Goal: Transaction & Acquisition: Purchase product/service

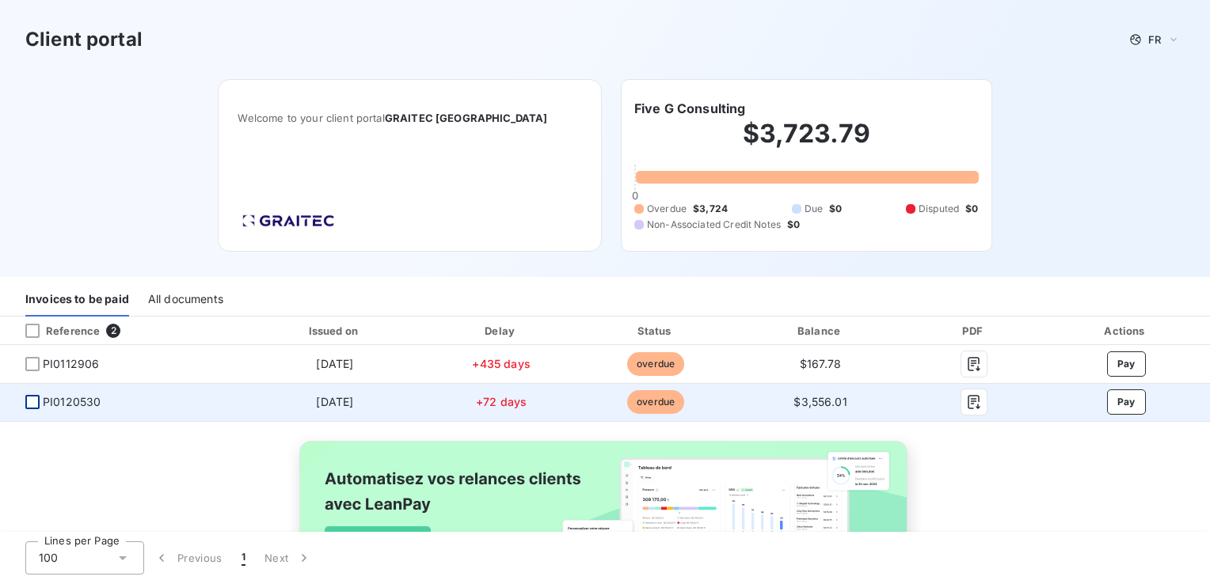
click at [35, 401] on div at bounding box center [32, 402] width 14 height 14
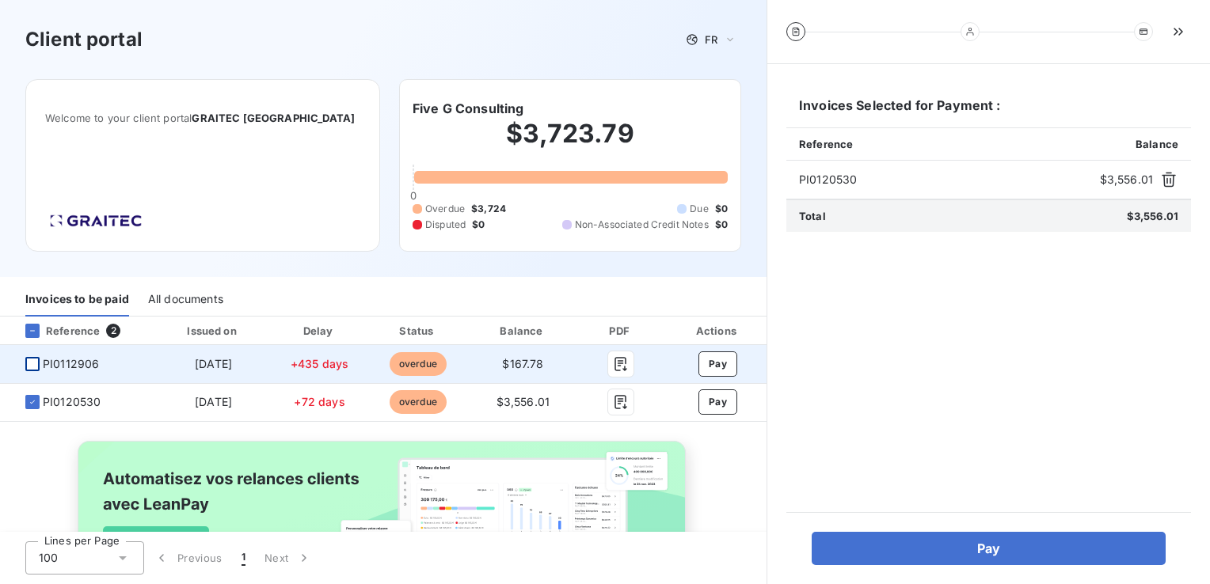
click at [34, 366] on div at bounding box center [32, 364] width 14 height 14
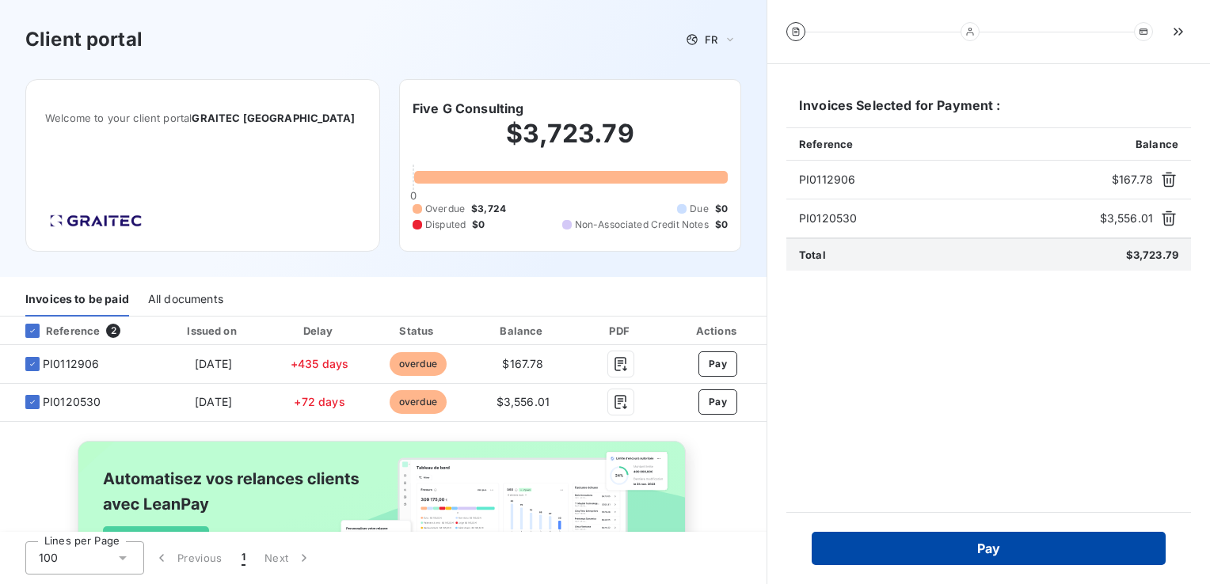
click at [1006, 469] on button "Pay" at bounding box center [989, 548] width 354 height 33
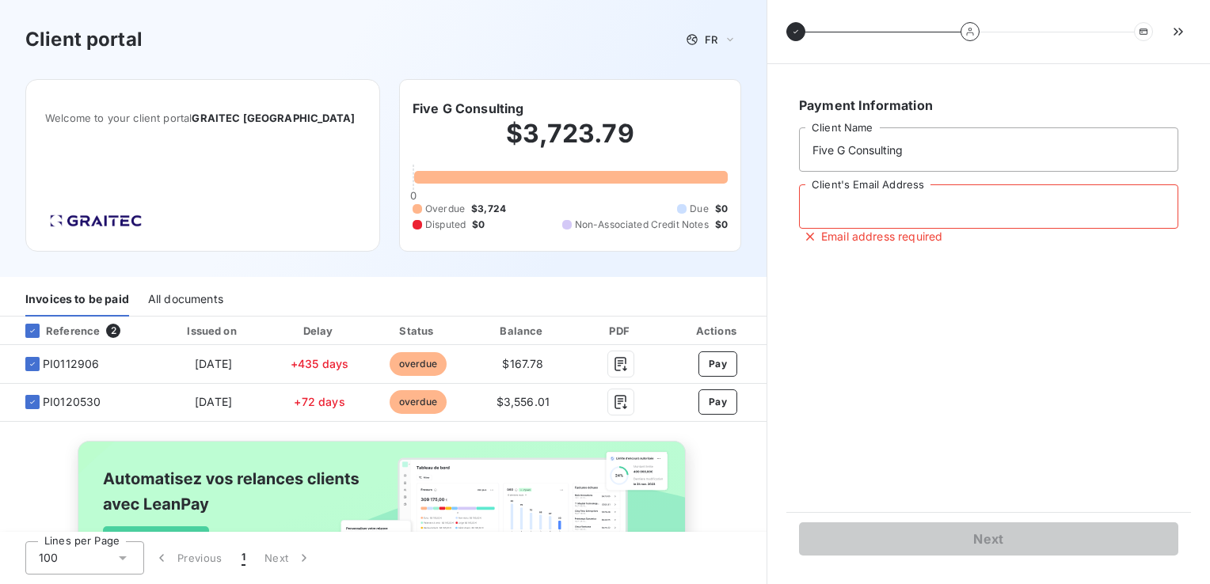
click at [929, 211] on input "Client's Email Address" at bounding box center [988, 206] width 379 height 44
type input "fivegbk@gmail.com"
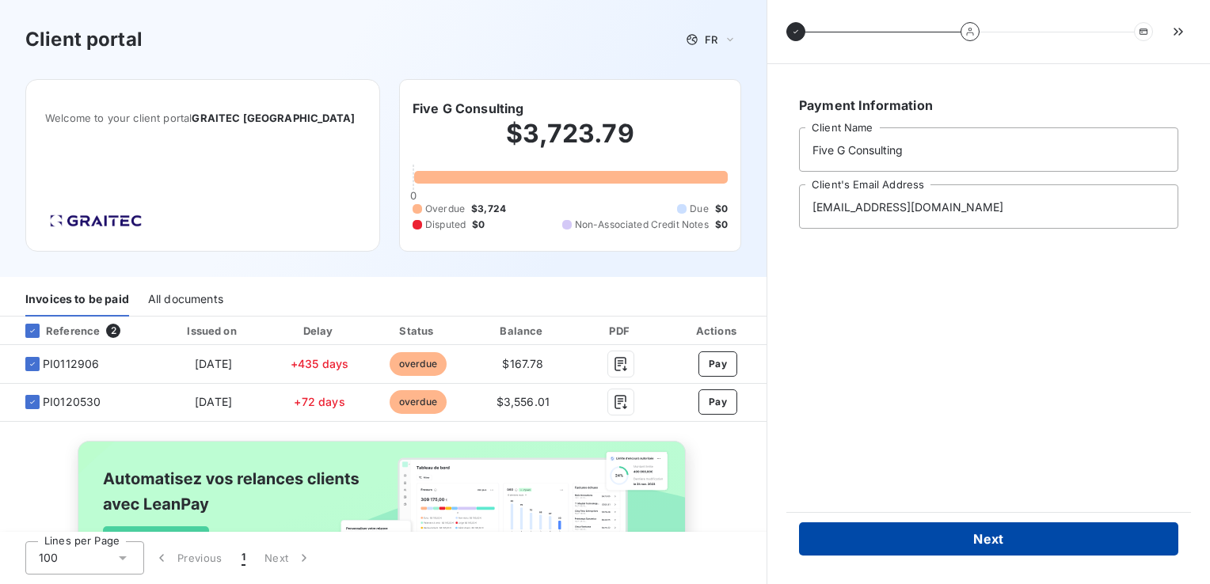
click at [941, 469] on button "Next" at bounding box center [988, 539] width 379 height 33
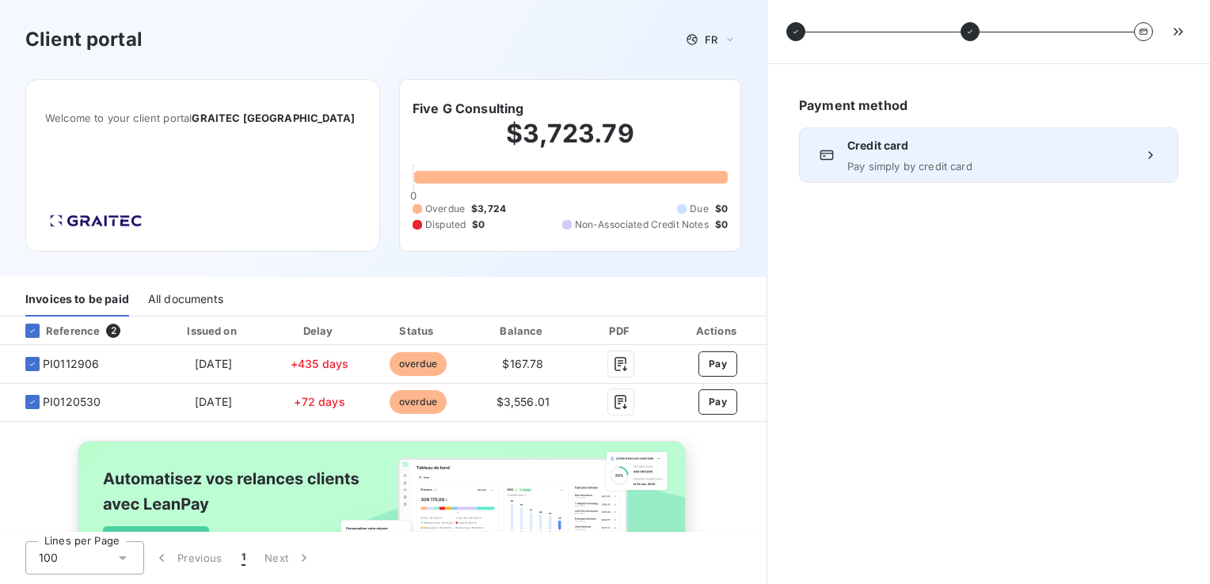
click at [974, 165] on span "Pay simply by credit card" at bounding box center [988, 166] width 283 height 13
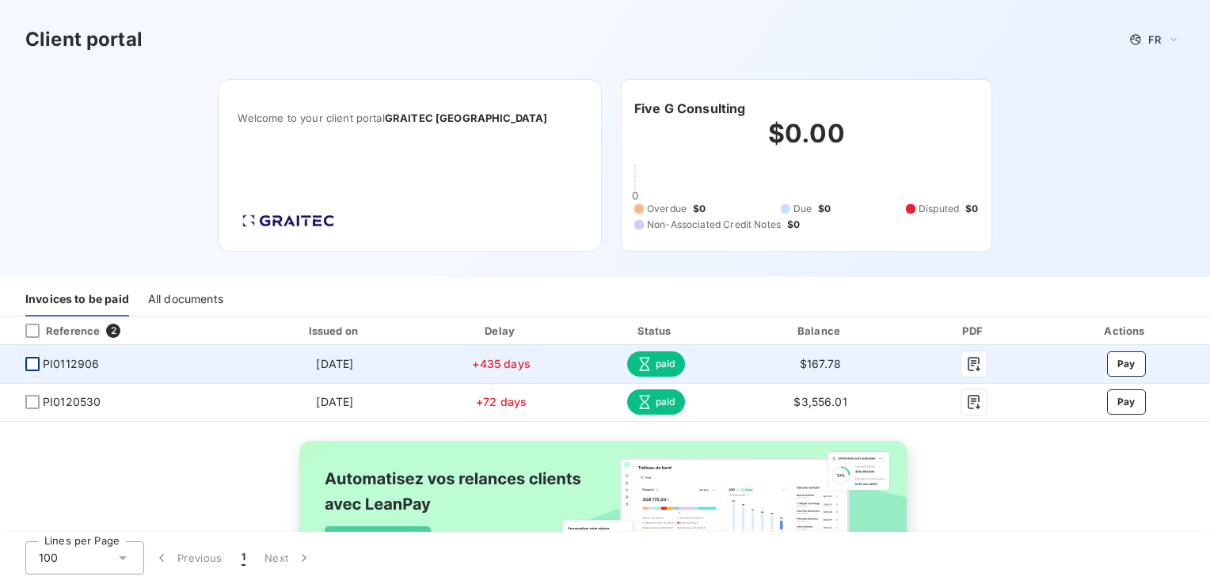
click at [32, 360] on div at bounding box center [32, 364] width 14 height 14
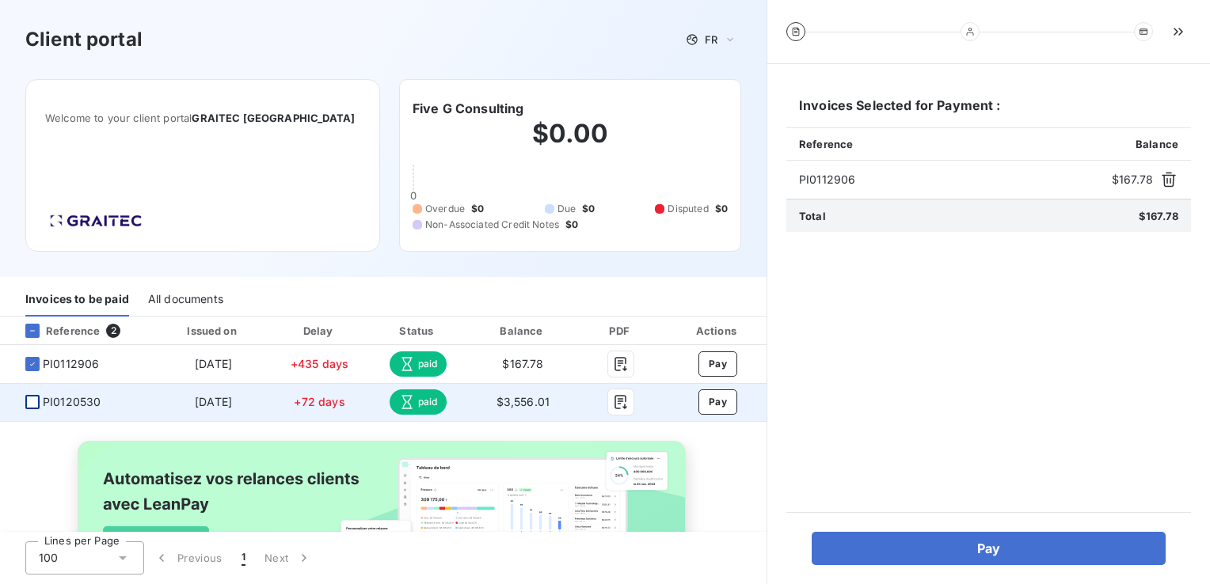
click at [33, 399] on div at bounding box center [32, 402] width 14 height 14
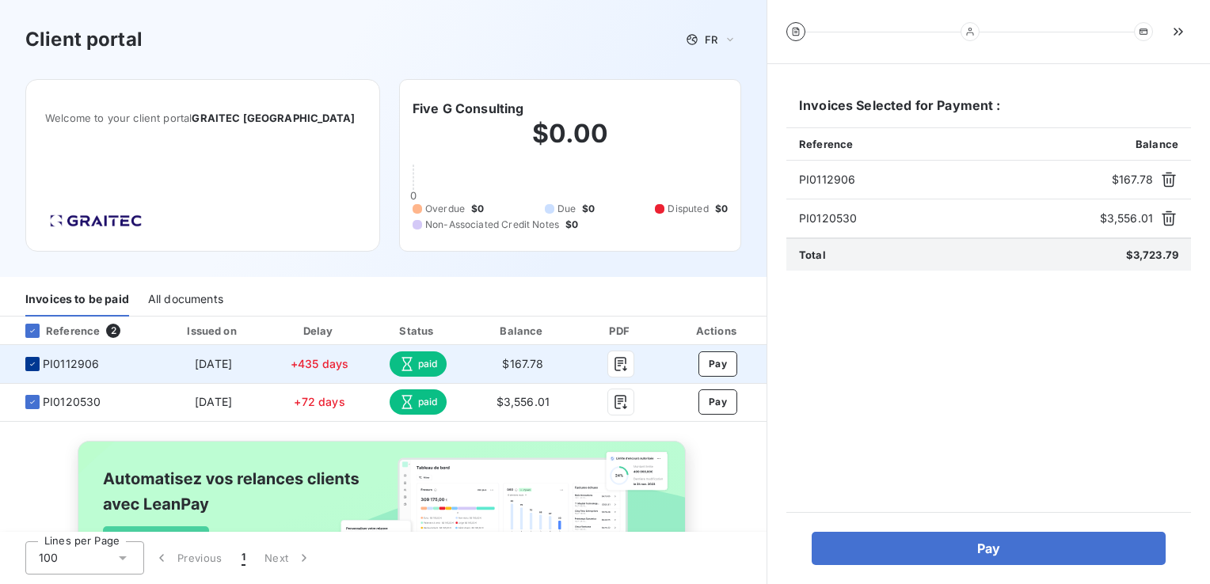
click at [33, 365] on icon at bounding box center [33, 364] width 10 height 10
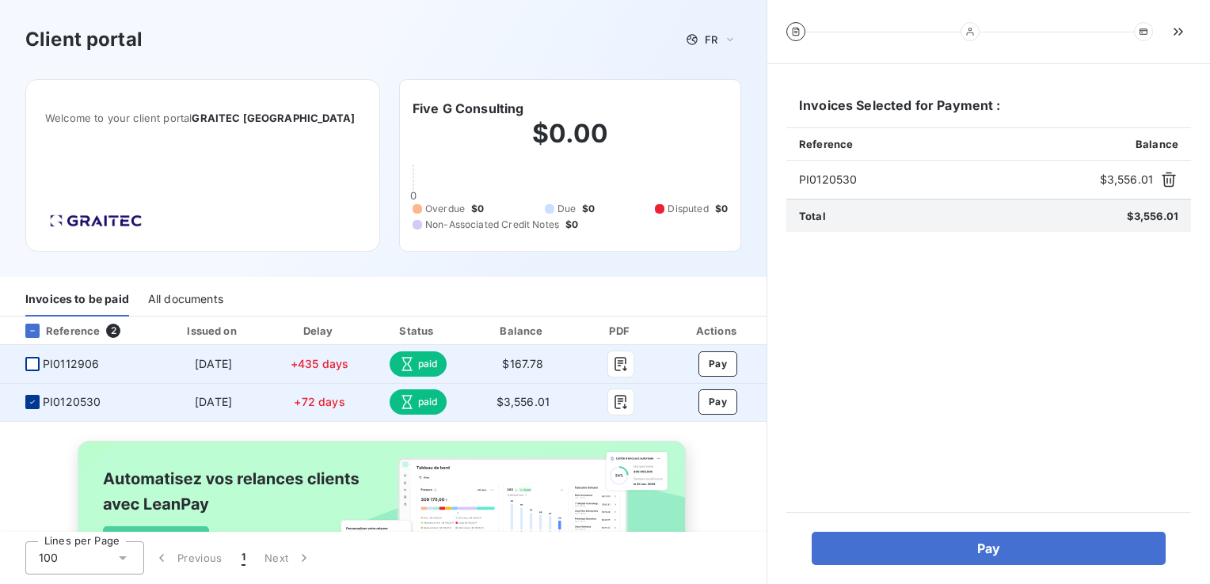
click at [33, 404] on icon at bounding box center [33, 402] width 10 height 10
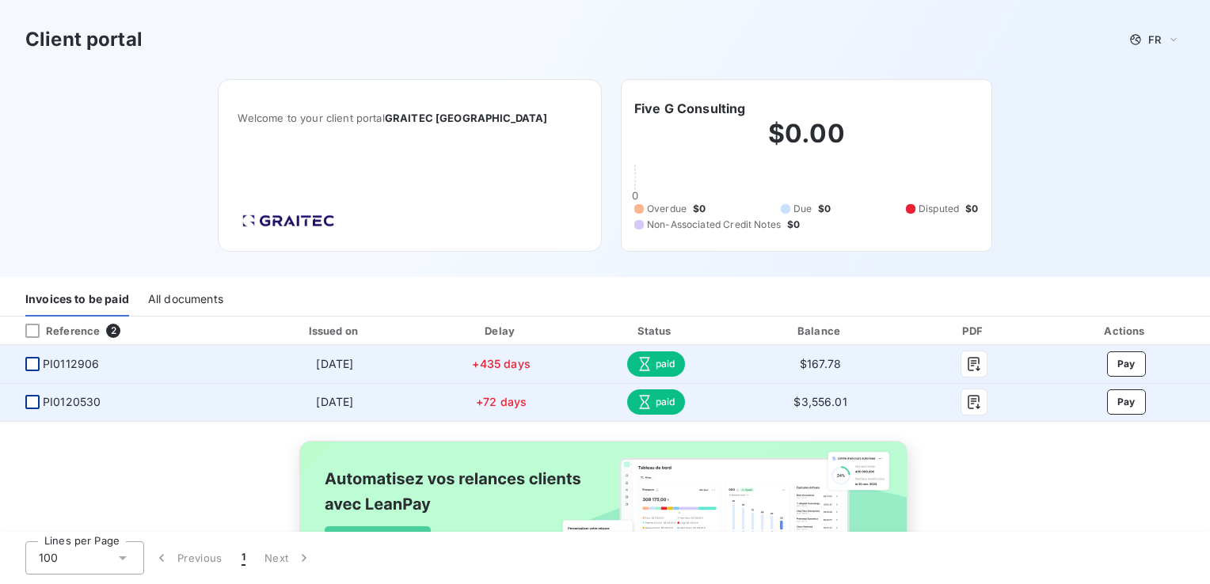
click at [649, 329] on div "Status" at bounding box center [655, 331] width 151 height 16
click at [966, 366] on icon "button" at bounding box center [974, 364] width 16 height 16
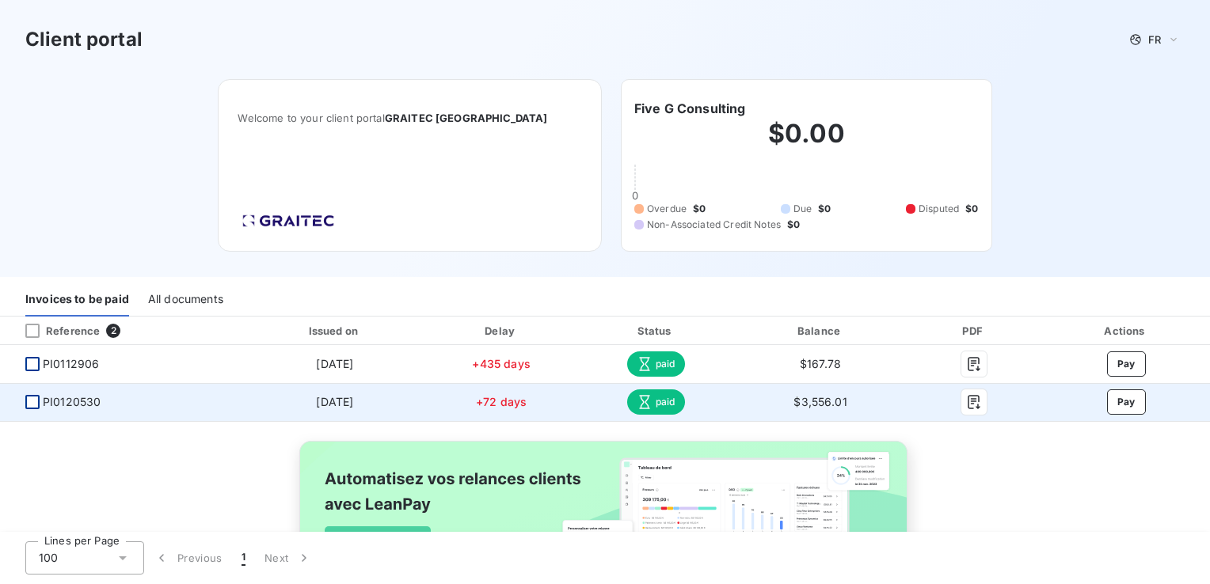
click at [1143, 181] on div "Client portal FR Welcome to your client portal GRAITEC [GEOGRAPHIC_DATA] Five G…" at bounding box center [605, 138] width 1210 height 277
drag, startPoint x: 1209, startPoint y: 0, endPoint x: 789, endPoint y: 40, distance: 422.3
click at [789, 40] on div "Client portal FR" at bounding box center [604, 39] width 1159 height 29
